Goal: Find specific page/section

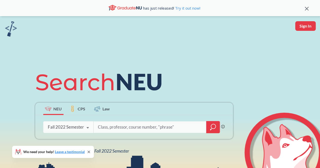
click at [81, 128] on div "Fall 2022 Semester" at bounding box center [66, 128] width 36 height 6
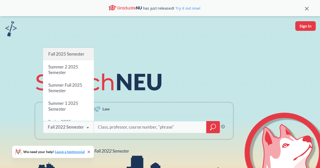
click at [76, 52] on span "Fall 2025 Semester" at bounding box center [66, 53] width 36 height 5
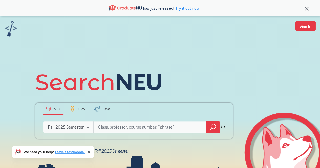
click at [153, 128] on input "search" at bounding box center [150, 127] width 105 height 11
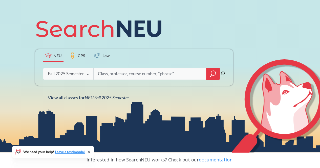
scroll to position [45, 0]
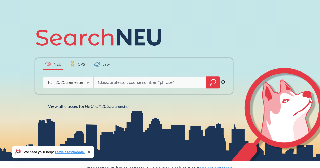
click at [183, 86] on input "search" at bounding box center [150, 82] width 105 height 11
type input "IC"
click at [214, 84] on icon "magnifying glass" at bounding box center [213, 82] width 5 height 5
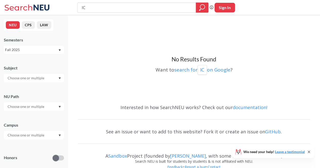
click at [50, 109] on div at bounding box center [34, 107] width 60 height 9
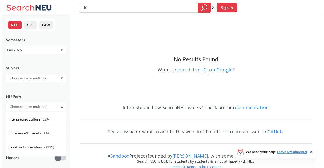
scroll to position [26, 0]
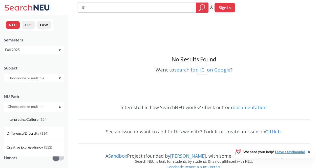
click at [41, 120] on span "( 124 )" at bounding box center [44, 120] width 8 height 4
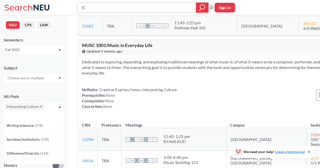
scroll to position [130, 0]
